Goal: Transaction & Acquisition: Download file/media

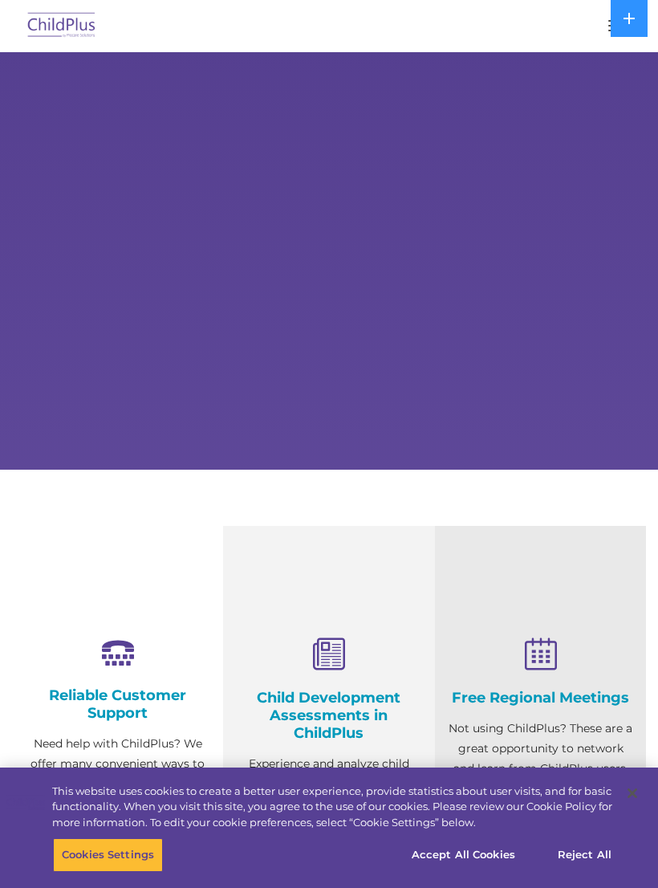
select select "MEDIUM"
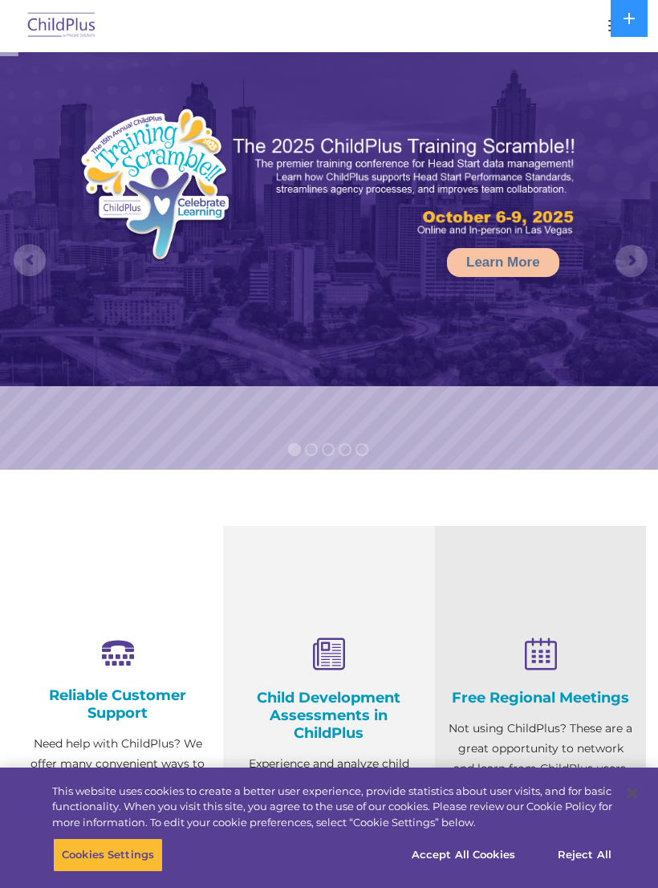
click at [565, 53] on rs-progress at bounding box center [329, 54] width 658 height 4
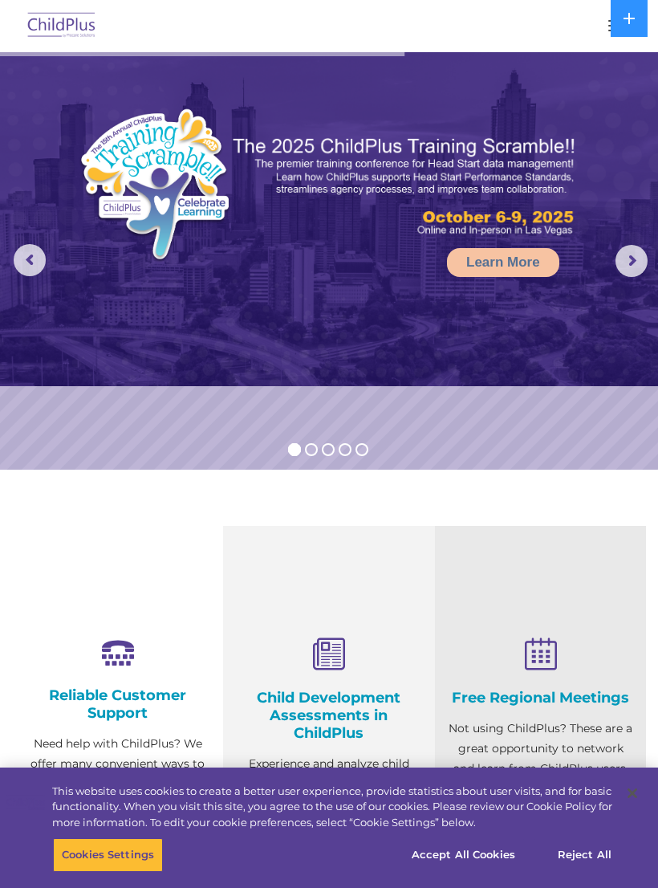
click at [578, 59] on img at bounding box center [329, 219] width 658 height 334
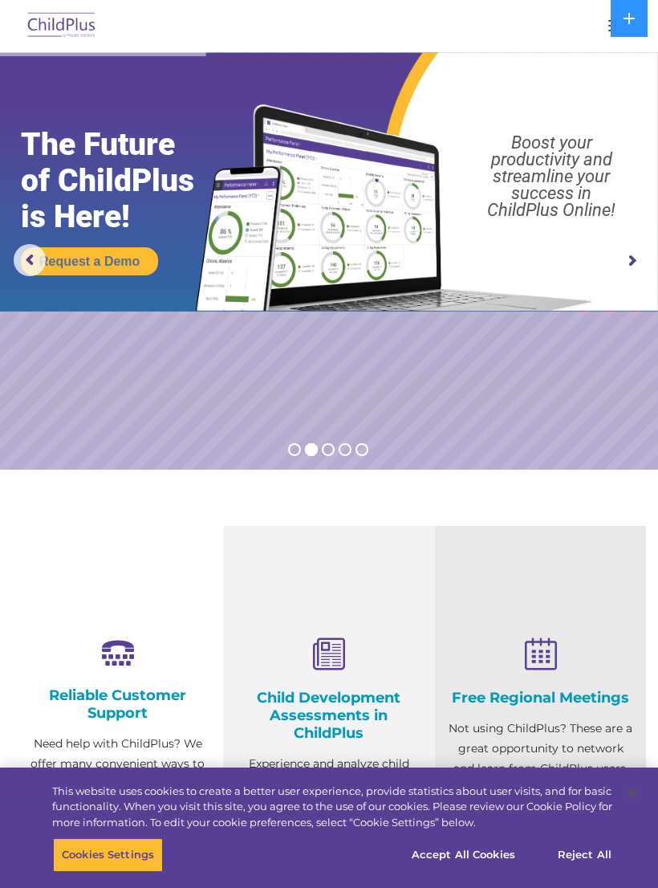
click at [633, 265] on rs-arrow at bounding box center [632, 261] width 32 height 32
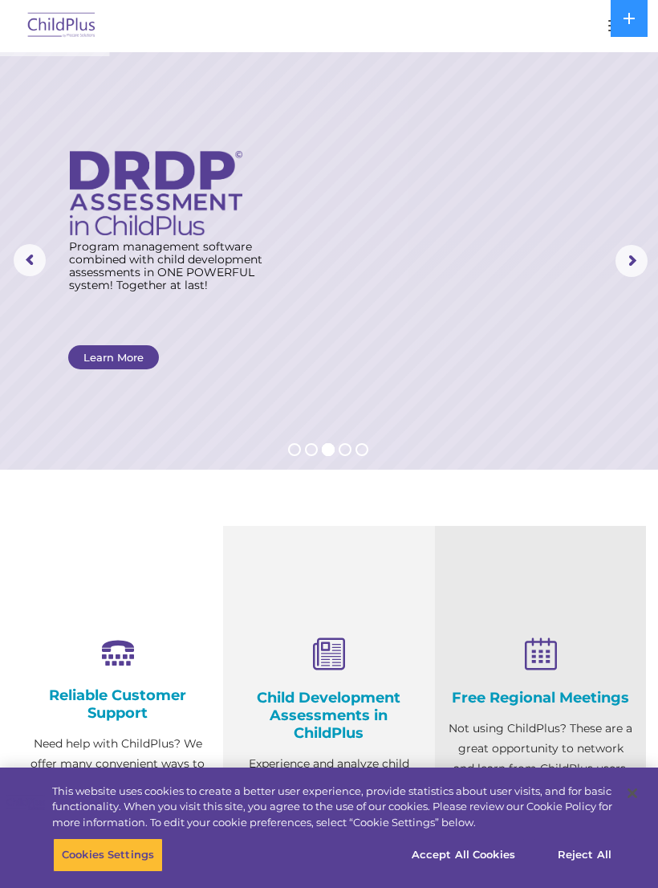
click at [87, 53] on rs-progress-bar at bounding box center [54, 54] width 109 height 4
click at [77, 42] on img at bounding box center [61, 26] width 75 height 38
click at [619, 13] on button at bounding box center [629, 18] width 37 height 37
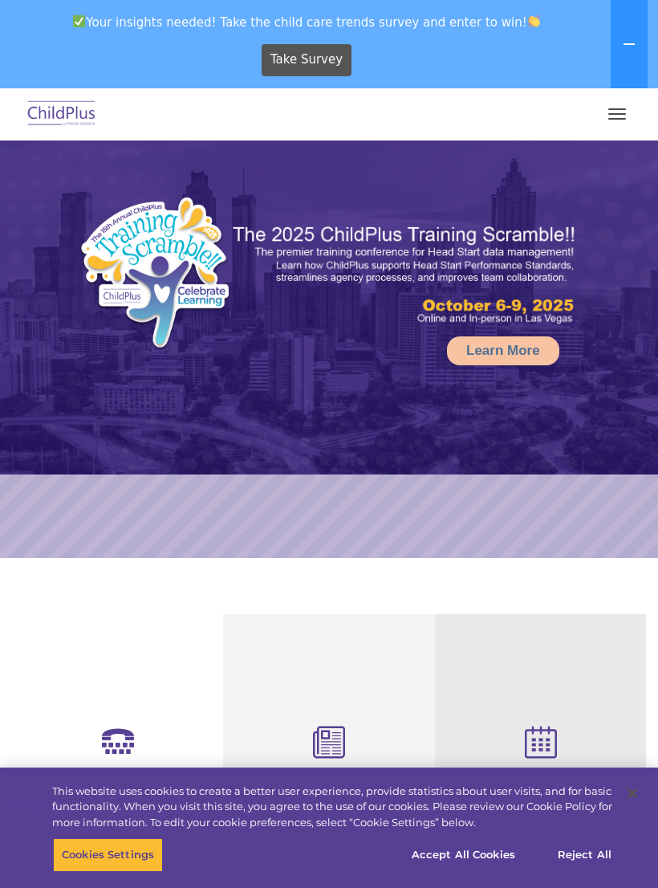
select select "MEDIUM"
click at [609, 120] on button "button" at bounding box center [617, 114] width 34 height 26
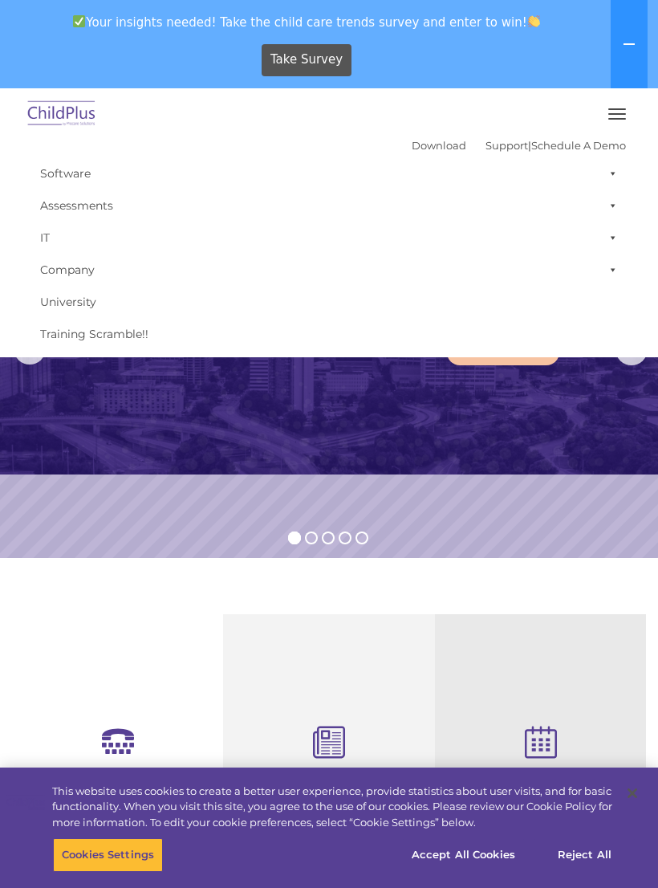
click at [416, 147] on link "Download" at bounding box center [439, 145] width 55 height 13
